Goal: Transaction & Acquisition: Purchase product/service

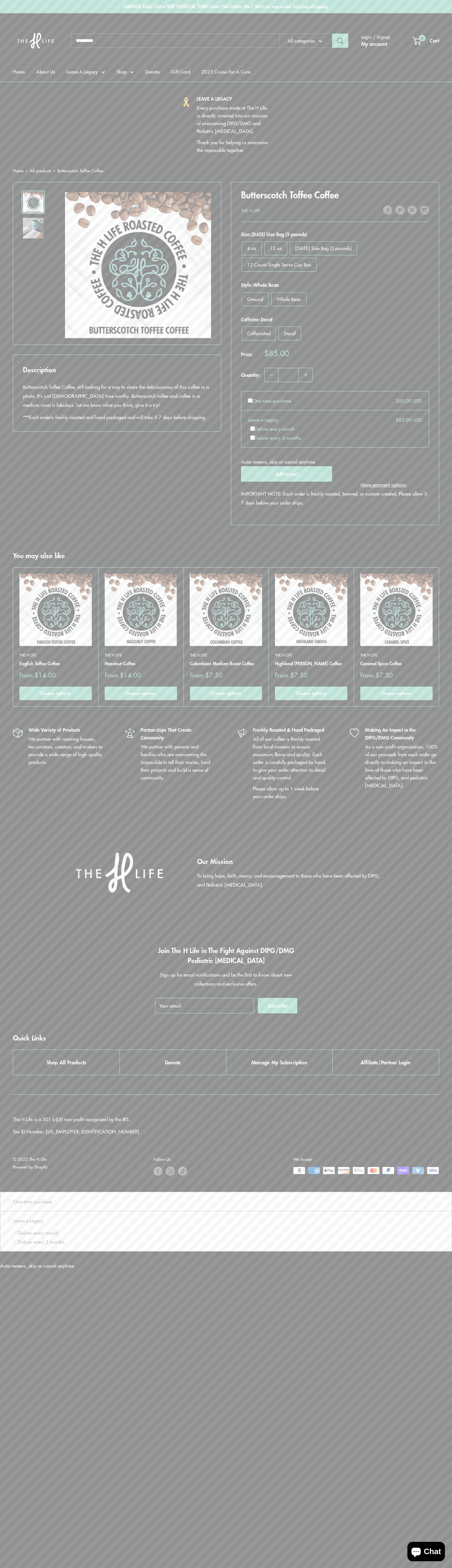
click at [286, 474] on button "Add to cart" at bounding box center [286, 474] width 91 height 15
click at [398, 129] on button "Checkout" at bounding box center [398, 128] width 65 height 15
click at [186, 102] on img at bounding box center [186, 102] width 10 height 10
